Goal: Task Accomplishment & Management: Manage account settings

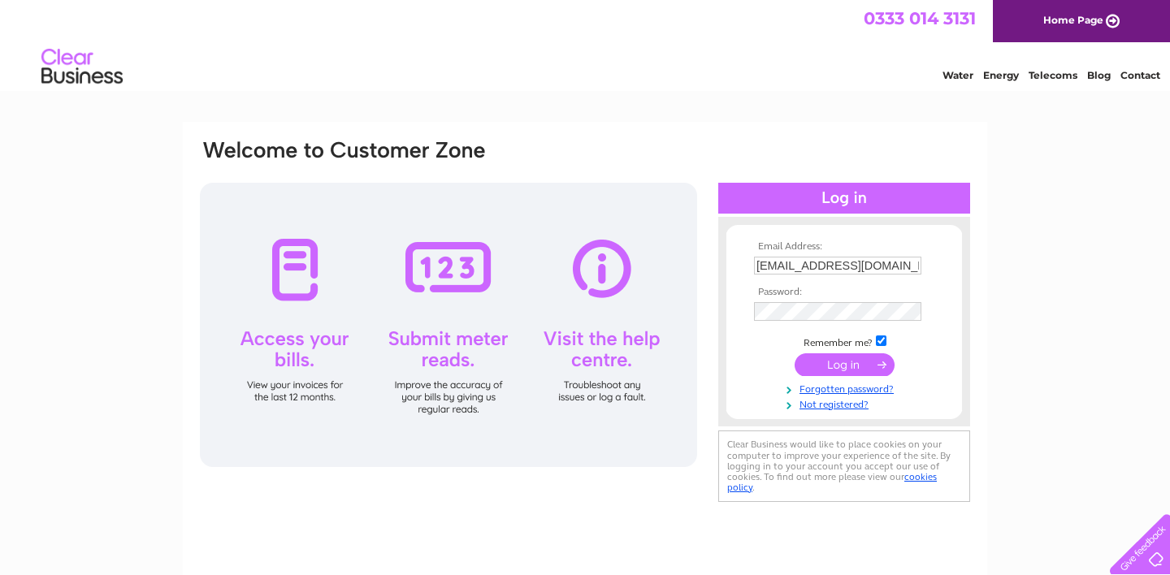
click at [855, 364] on input "submit" at bounding box center [844, 364] width 100 height 23
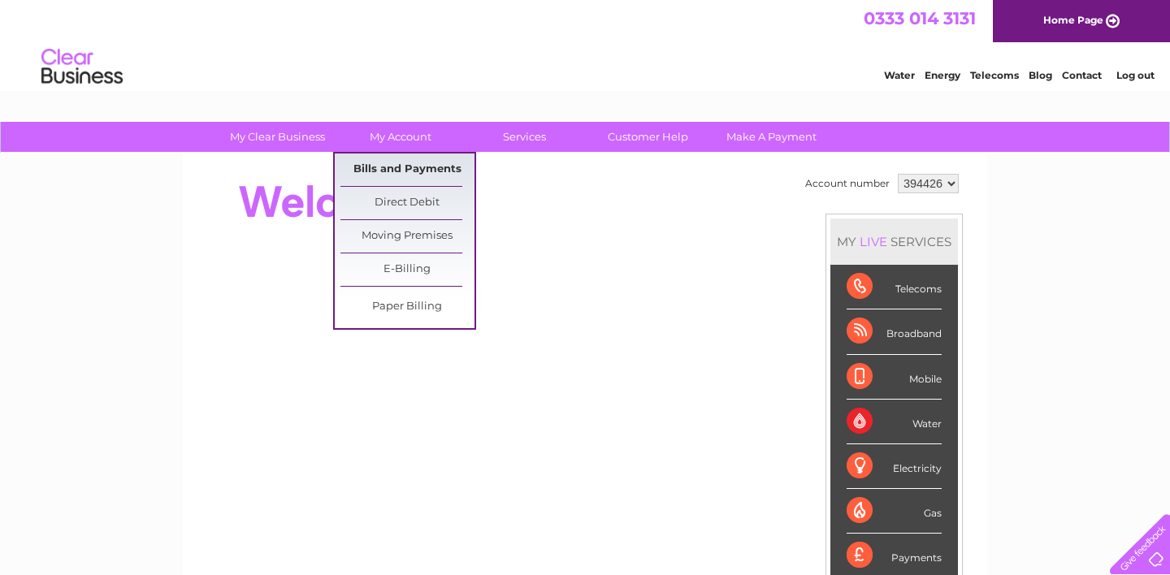
click at [406, 167] on link "Bills and Payments" at bounding box center [407, 170] width 134 height 32
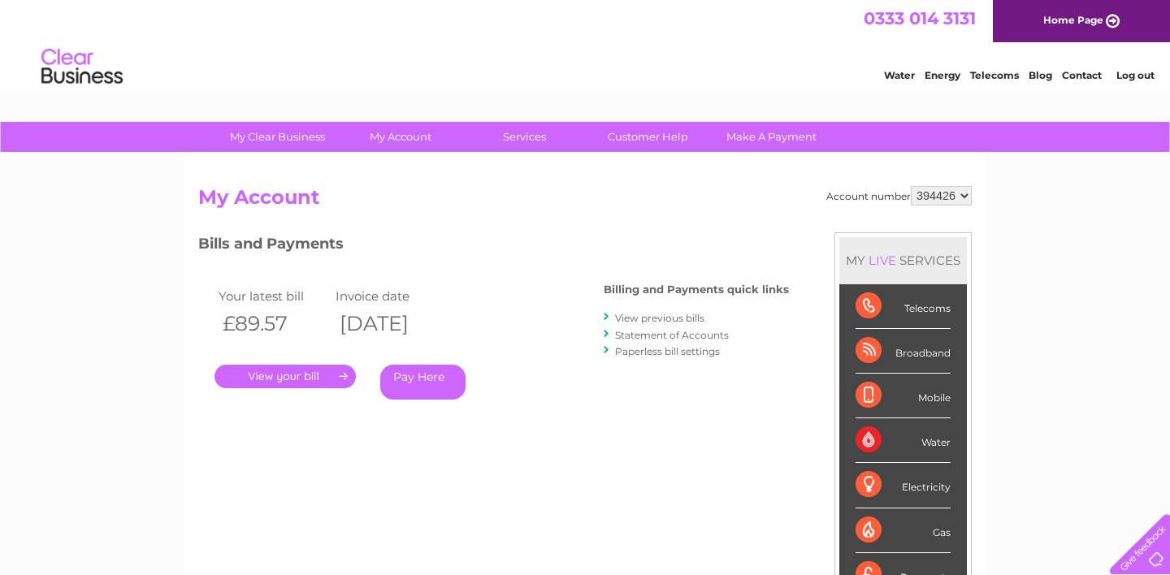
click at [284, 375] on link "." at bounding box center [284, 377] width 141 height 24
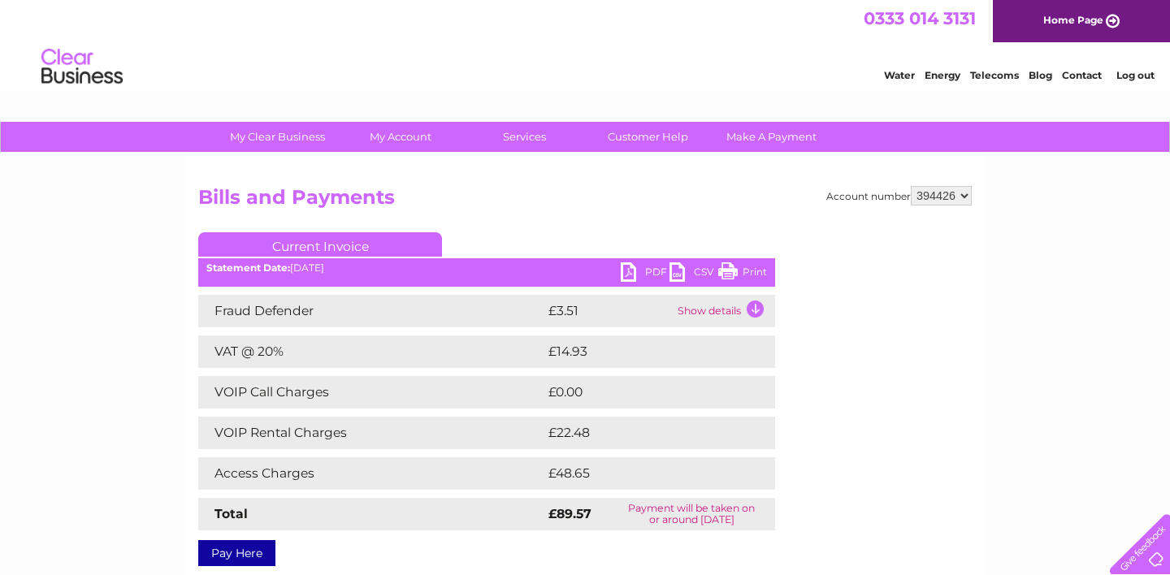
click at [755, 271] on link "Print" at bounding box center [742, 274] width 49 height 24
